Goal: Communication & Community: Participate in discussion

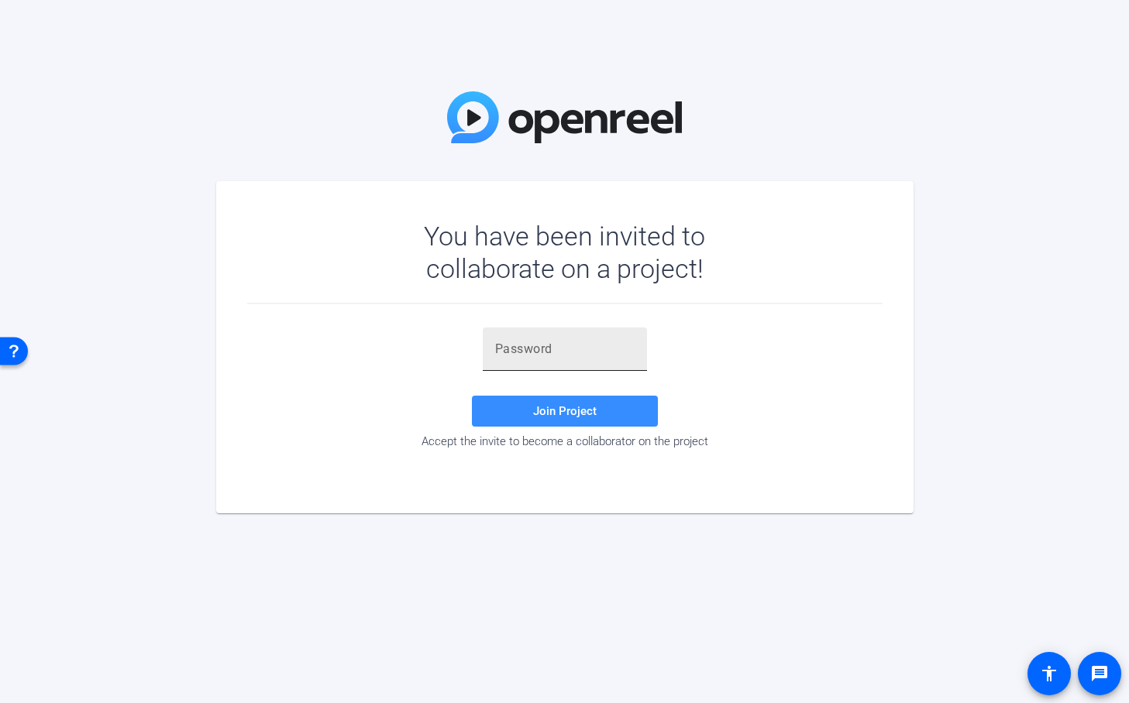
click at [525, 347] on input "text" at bounding box center [564, 349] width 139 height 19
paste input "-YLZB{"
type input "-YLZB{"
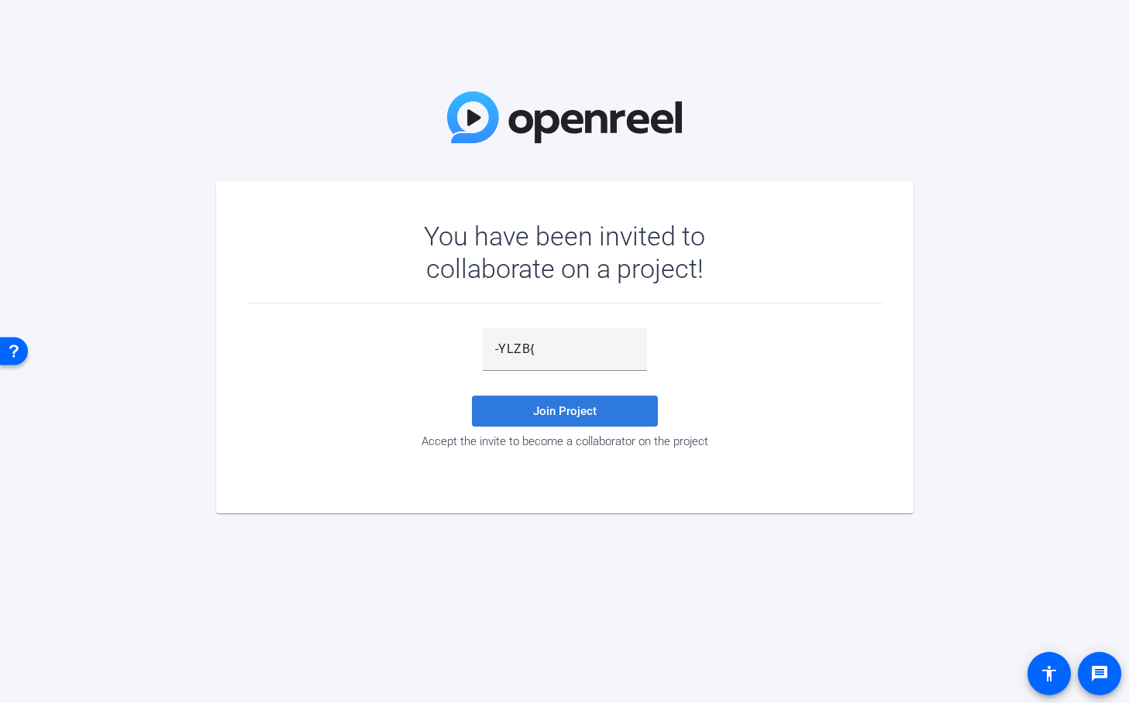
click at [596, 412] on span at bounding box center [565, 411] width 186 height 37
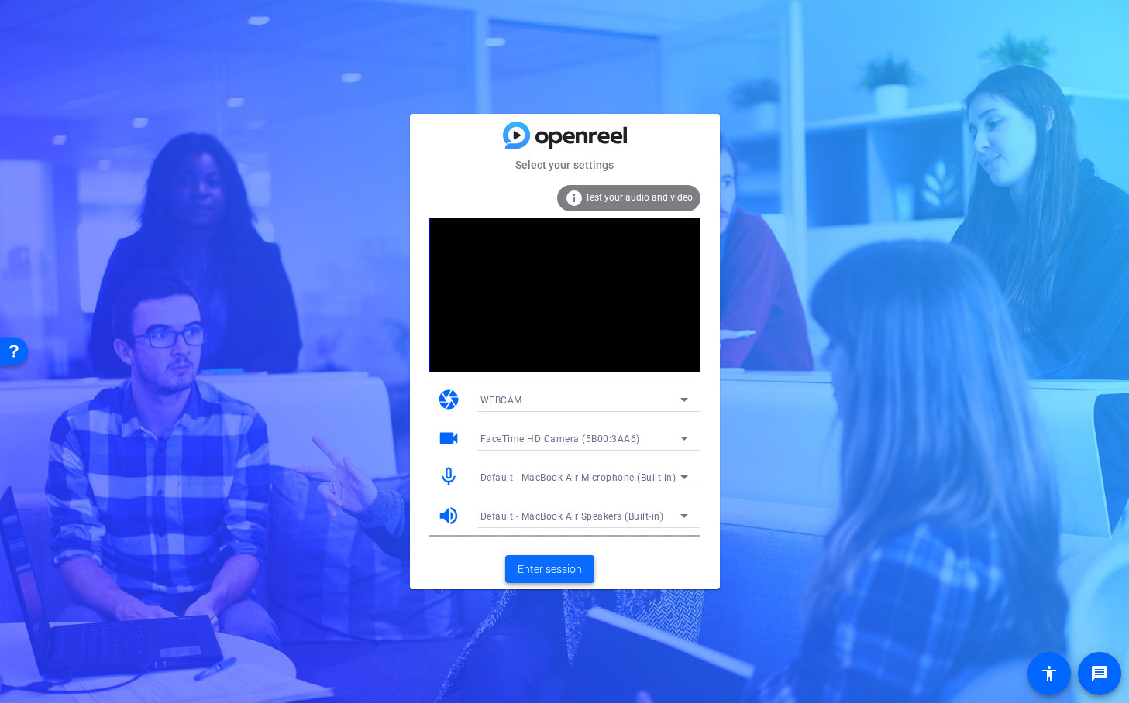
click at [556, 567] on span "Enter session" at bounding box center [549, 570] width 64 height 16
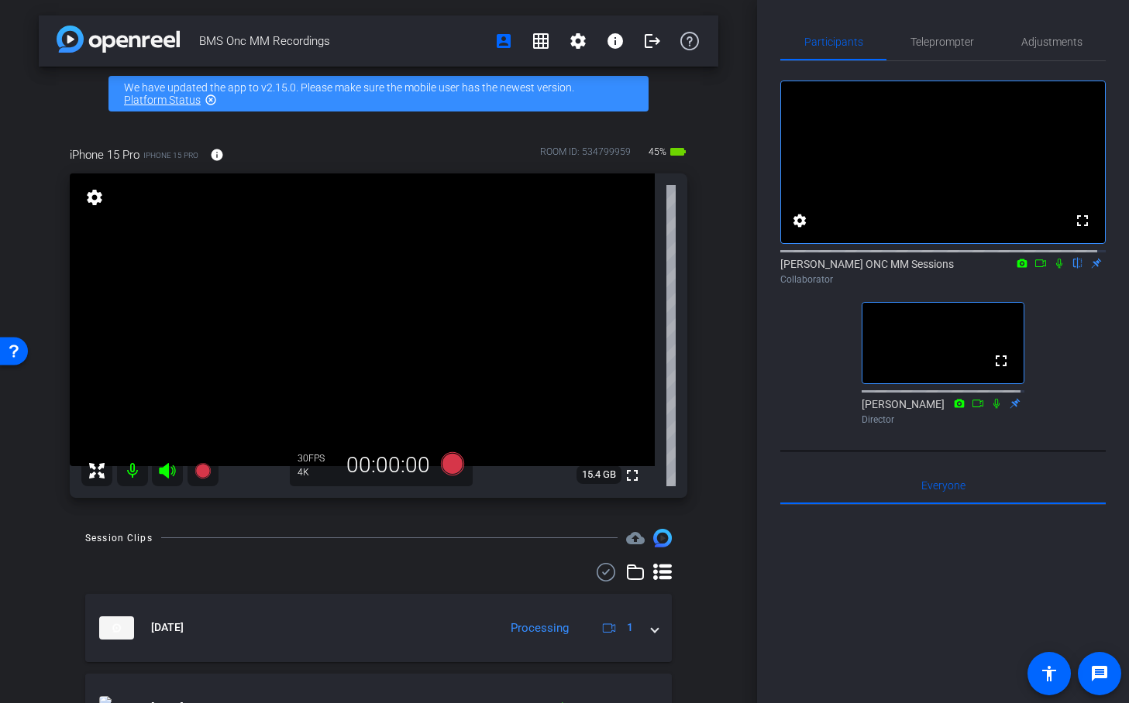
click at [1037, 269] on icon at bounding box center [1040, 263] width 12 height 11
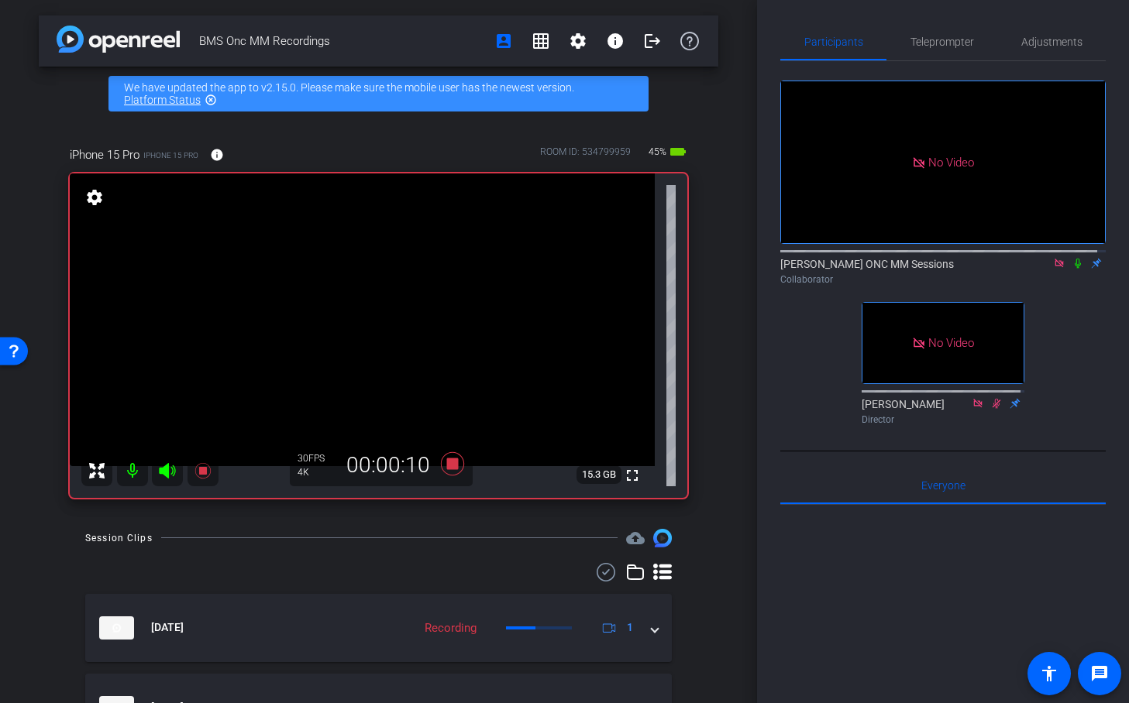
click at [1071, 269] on icon at bounding box center [1077, 263] width 12 height 11
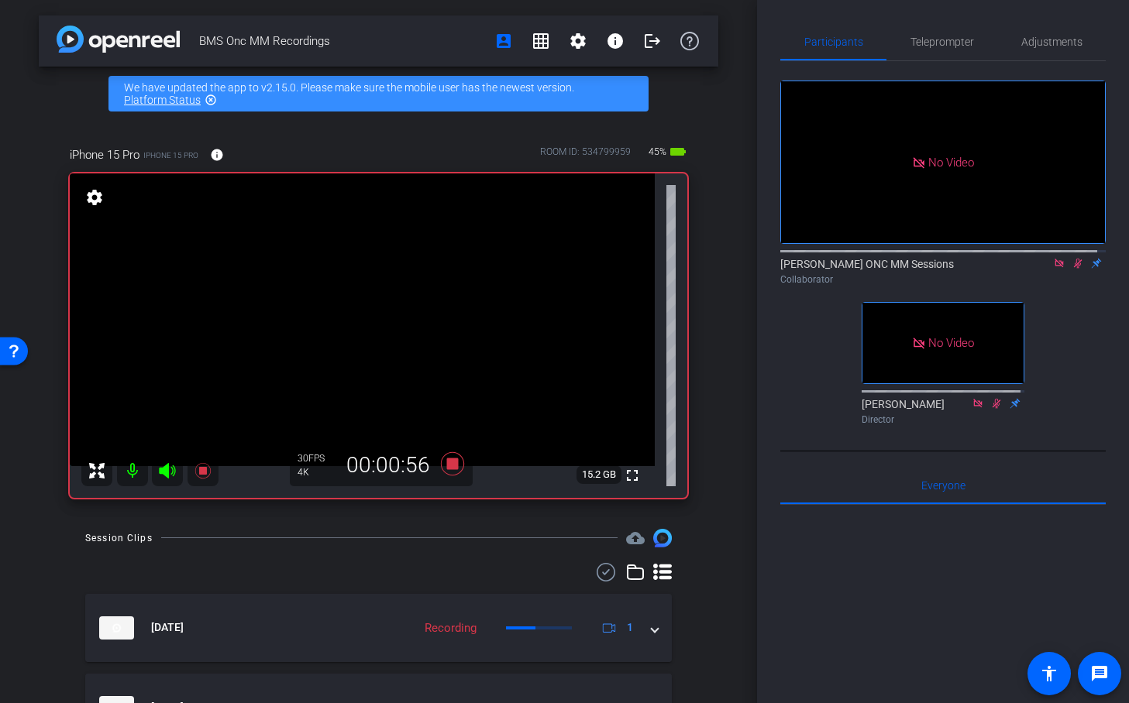
click at [1071, 269] on icon at bounding box center [1077, 263] width 12 height 11
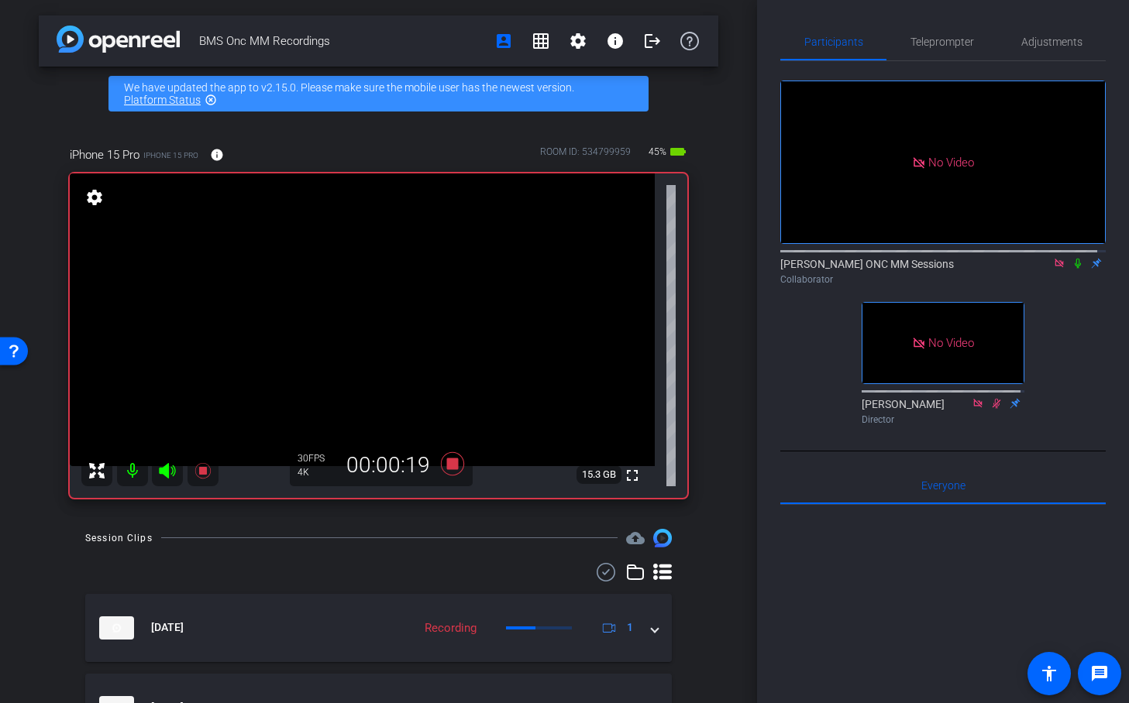
click at [1068, 270] on mat-icon at bounding box center [1077, 263] width 19 height 14
click at [1071, 269] on icon at bounding box center [1077, 263] width 12 height 11
click at [1074, 269] on icon at bounding box center [1077, 264] width 6 height 10
click at [1071, 269] on icon at bounding box center [1077, 263] width 12 height 11
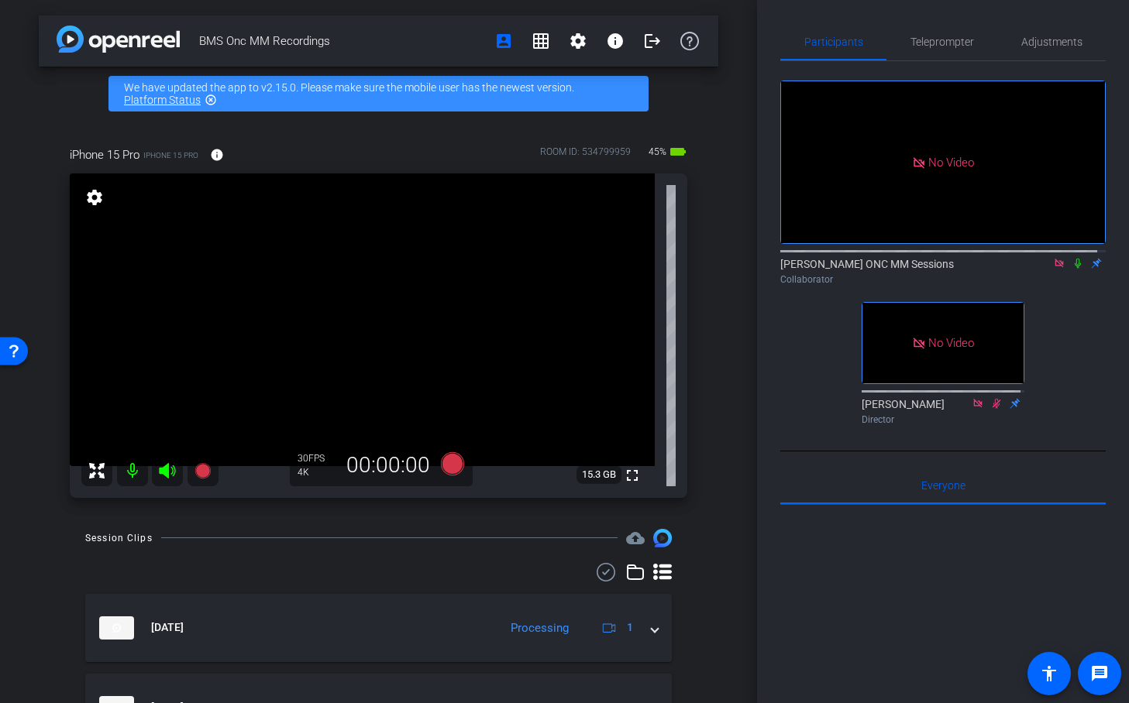
click at [1071, 269] on icon at bounding box center [1077, 263] width 12 height 11
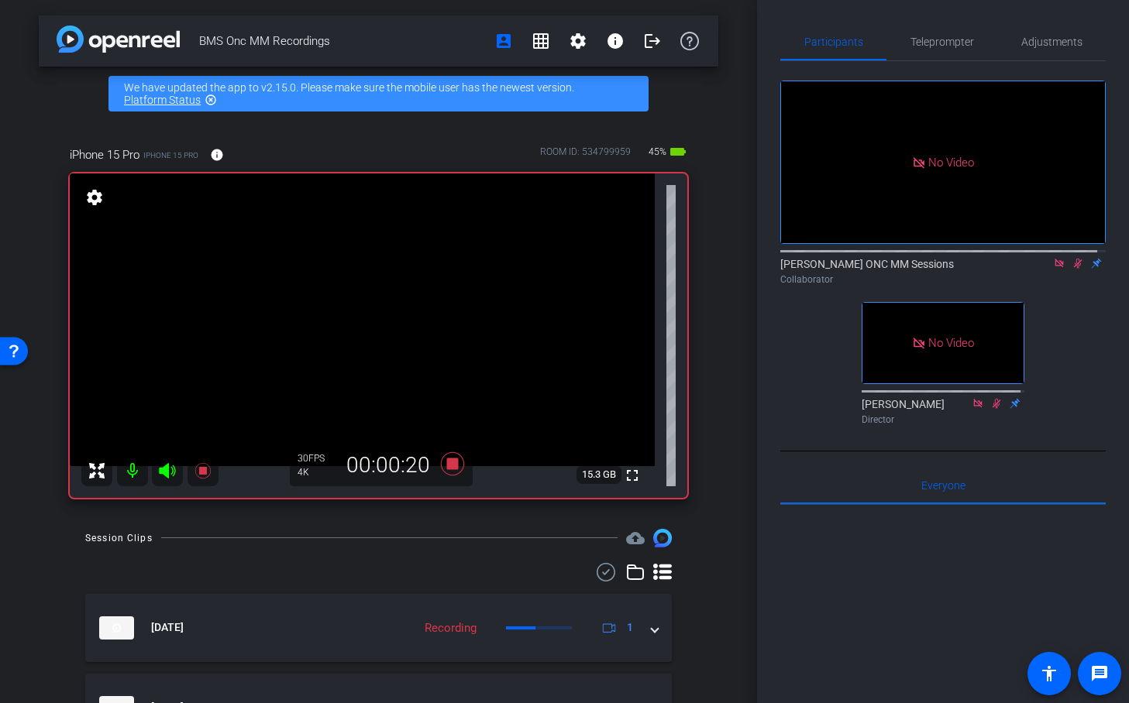
click at [1071, 269] on icon at bounding box center [1077, 263] width 12 height 11
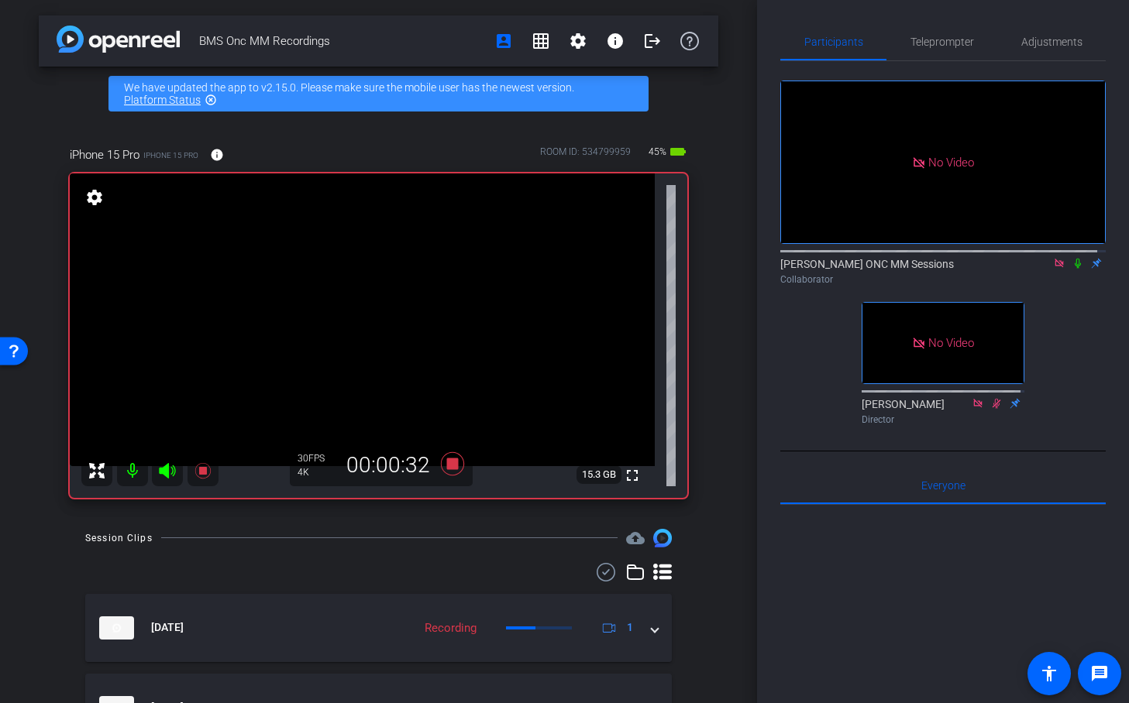
click at [1071, 269] on icon at bounding box center [1077, 263] width 12 height 11
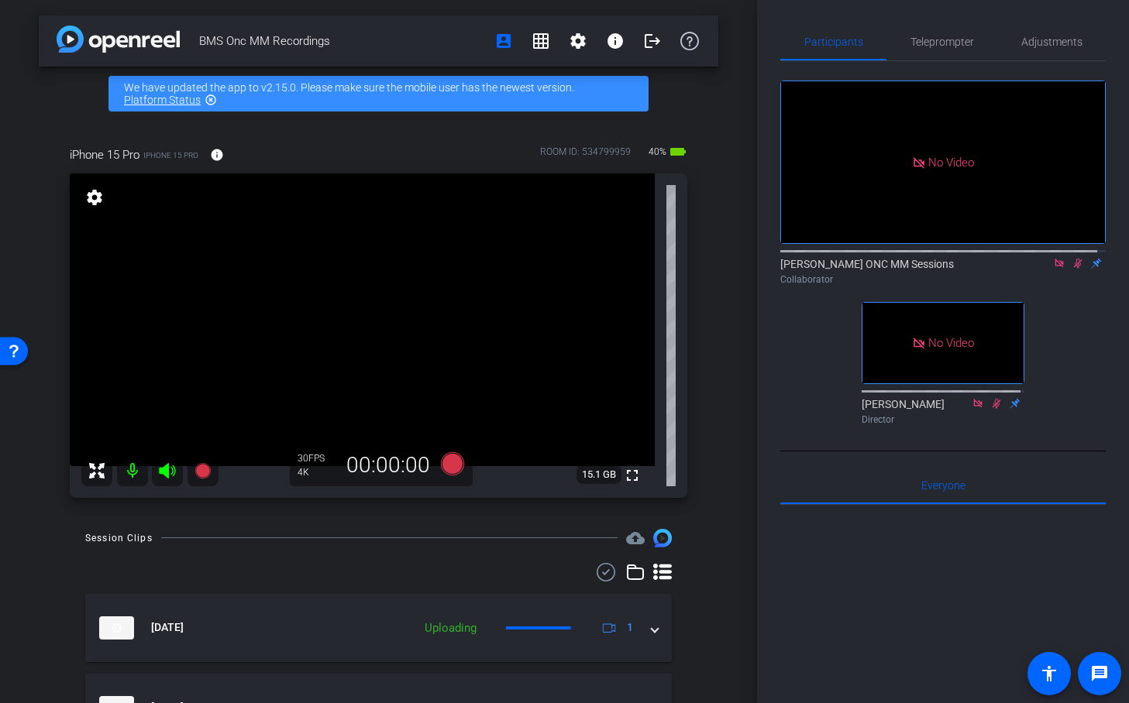
click at [1071, 269] on icon at bounding box center [1077, 263] width 12 height 11
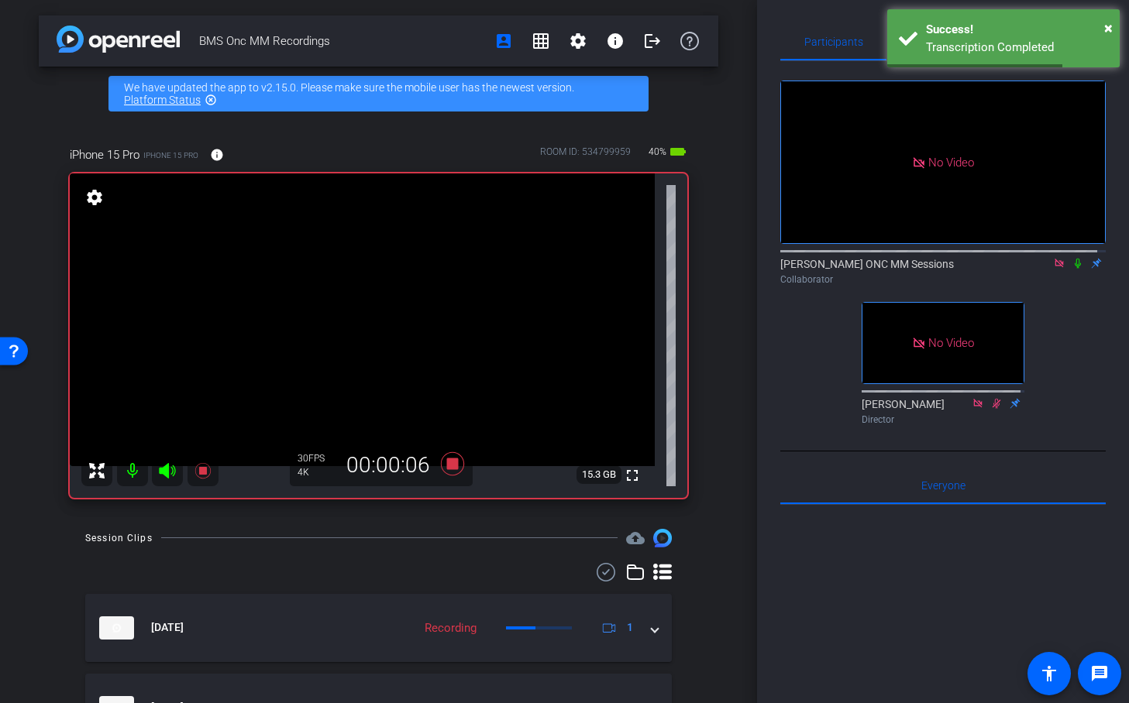
click at [1054, 267] on icon at bounding box center [1058, 263] width 9 height 9
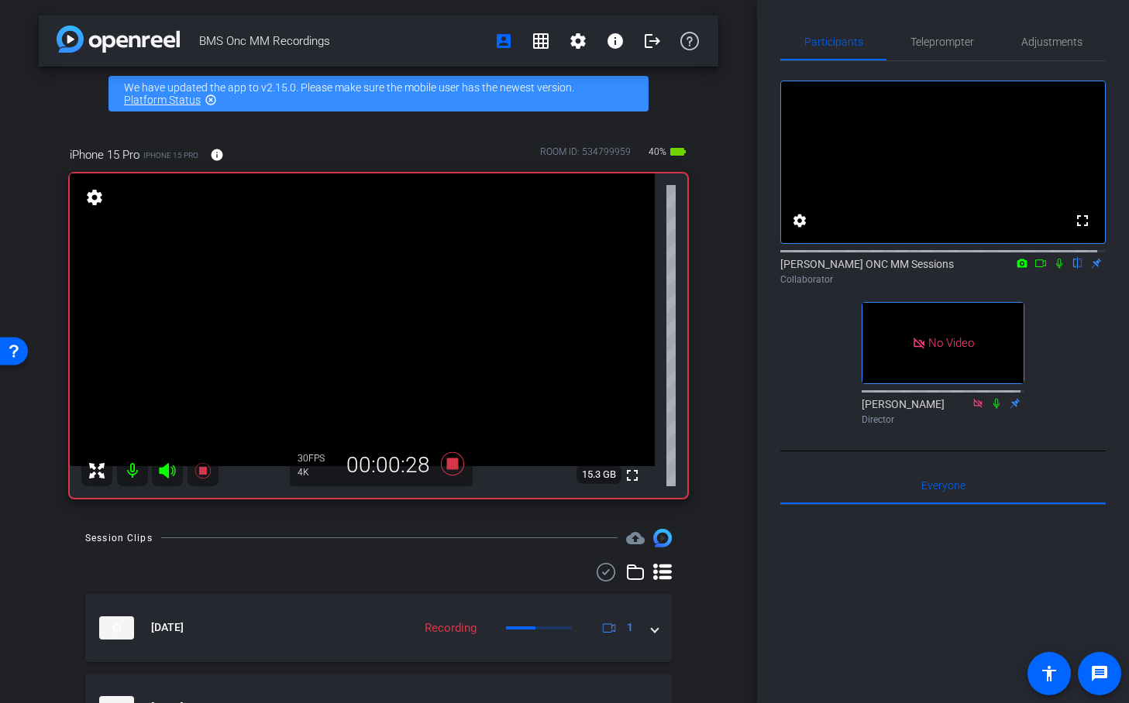
click at [1034, 269] on icon at bounding box center [1040, 263] width 12 height 11
click at [1071, 269] on icon at bounding box center [1077, 263] width 12 height 11
click at [1074, 269] on icon at bounding box center [1078, 264] width 9 height 10
click at [1071, 269] on icon at bounding box center [1077, 263] width 12 height 11
click at [1074, 269] on icon at bounding box center [1078, 264] width 9 height 10
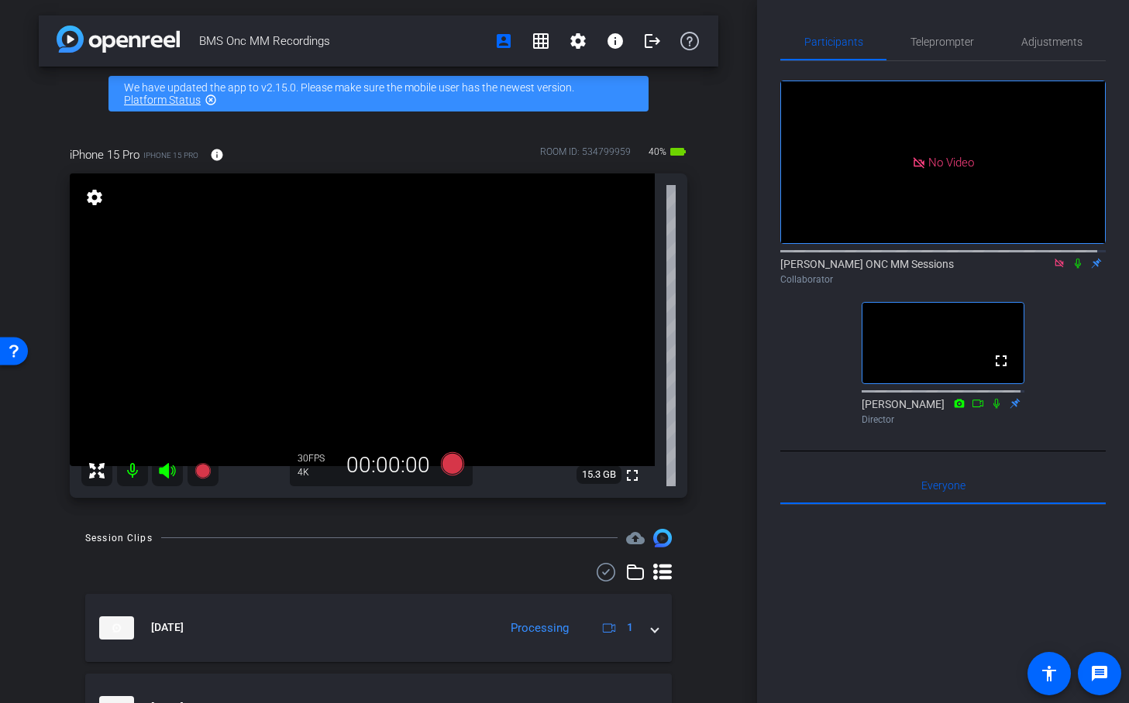
click at [1053, 269] on icon at bounding box center [1059, 263] width 12 height 11
